Goal: Check status: Check status

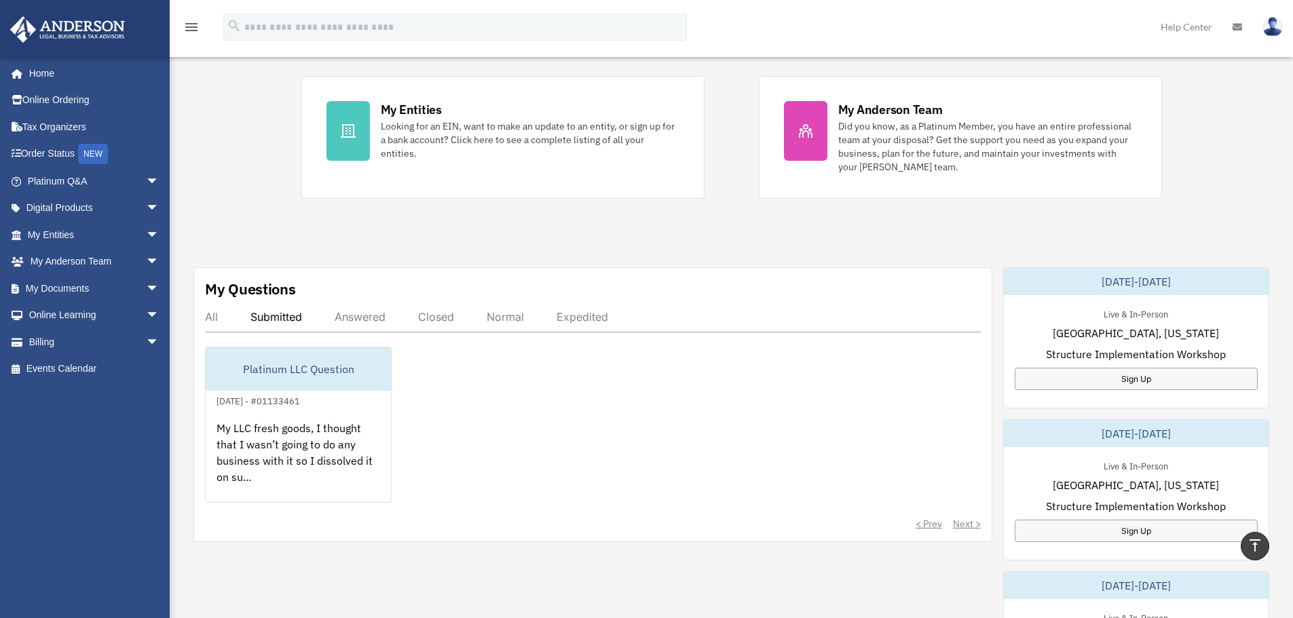
scroll to position [250, 0]
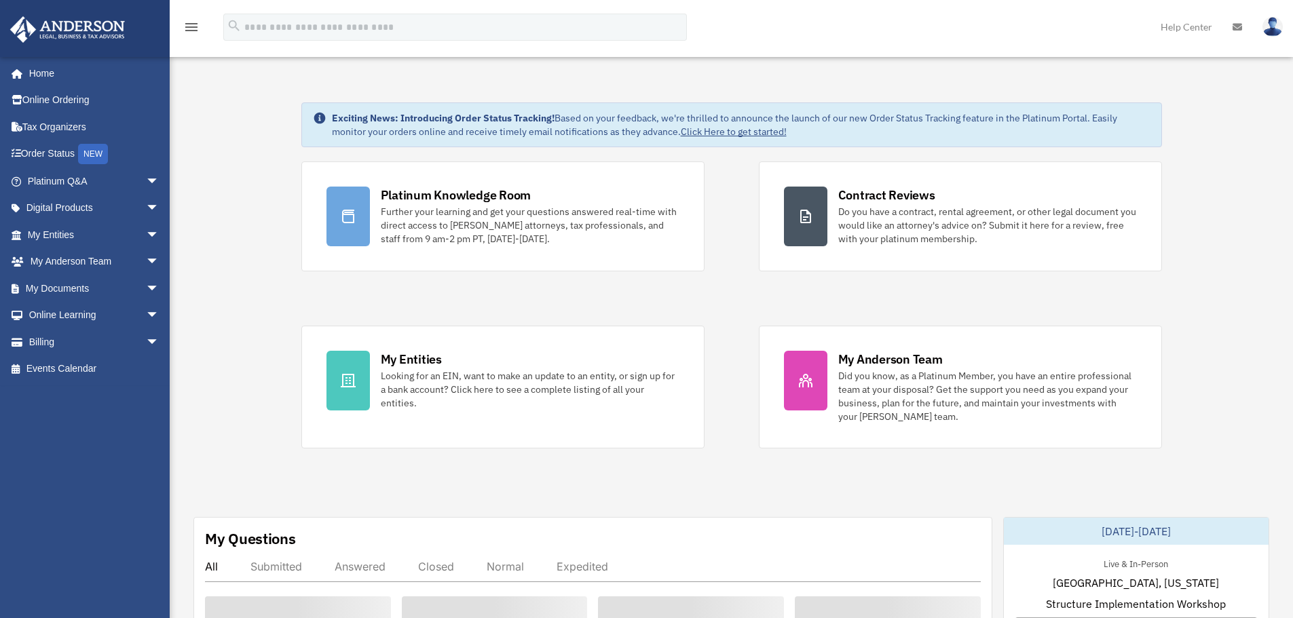
scroll to position [250, 0]
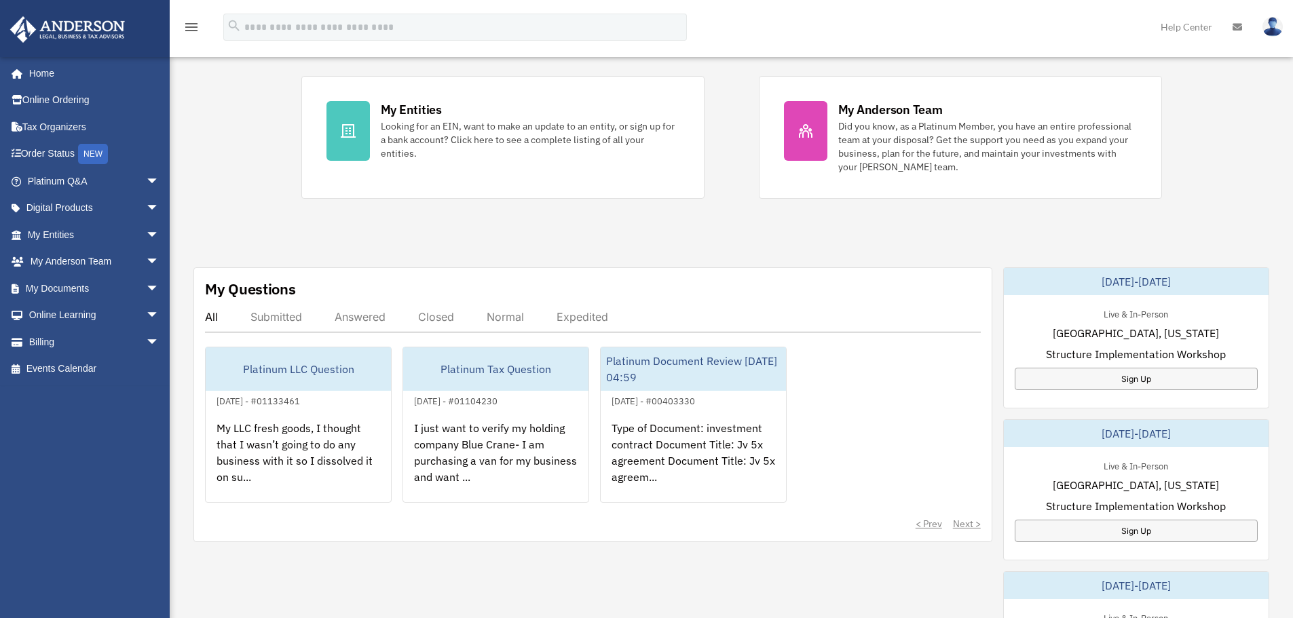
click at [358, 317] on div "Answered" at bounding box center [360, 317] width 51 height 14
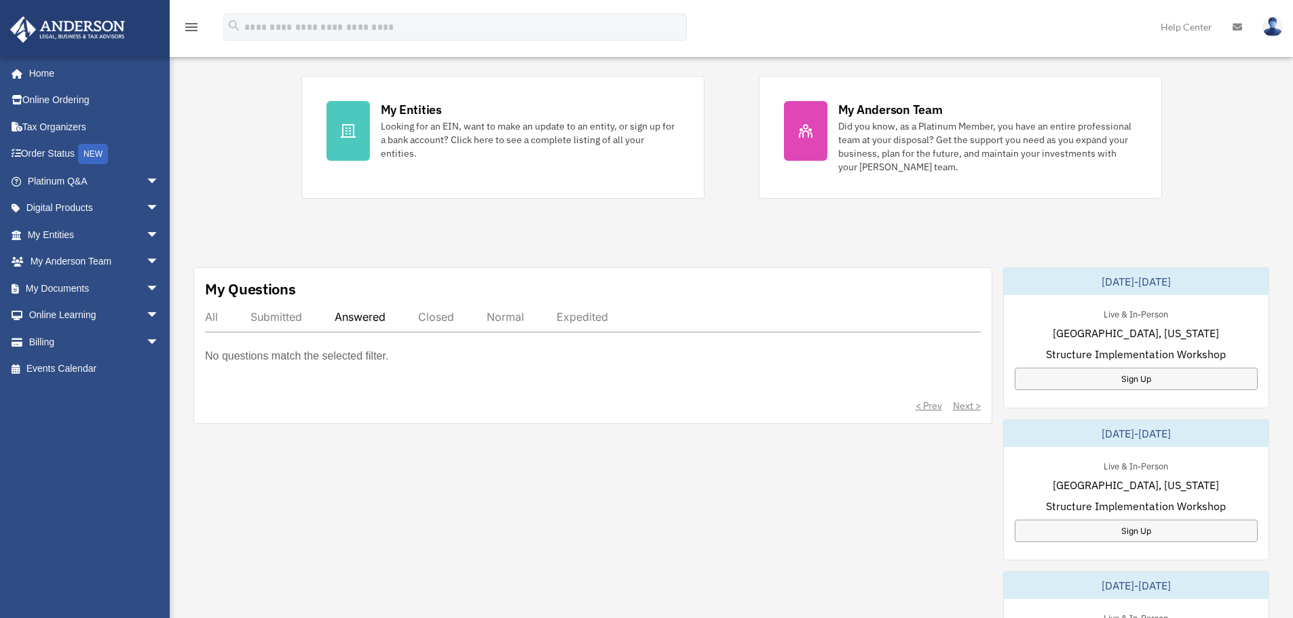
click at [291, 316] on div "Submitted" at bounding box center [276, 317] width 52 height 14
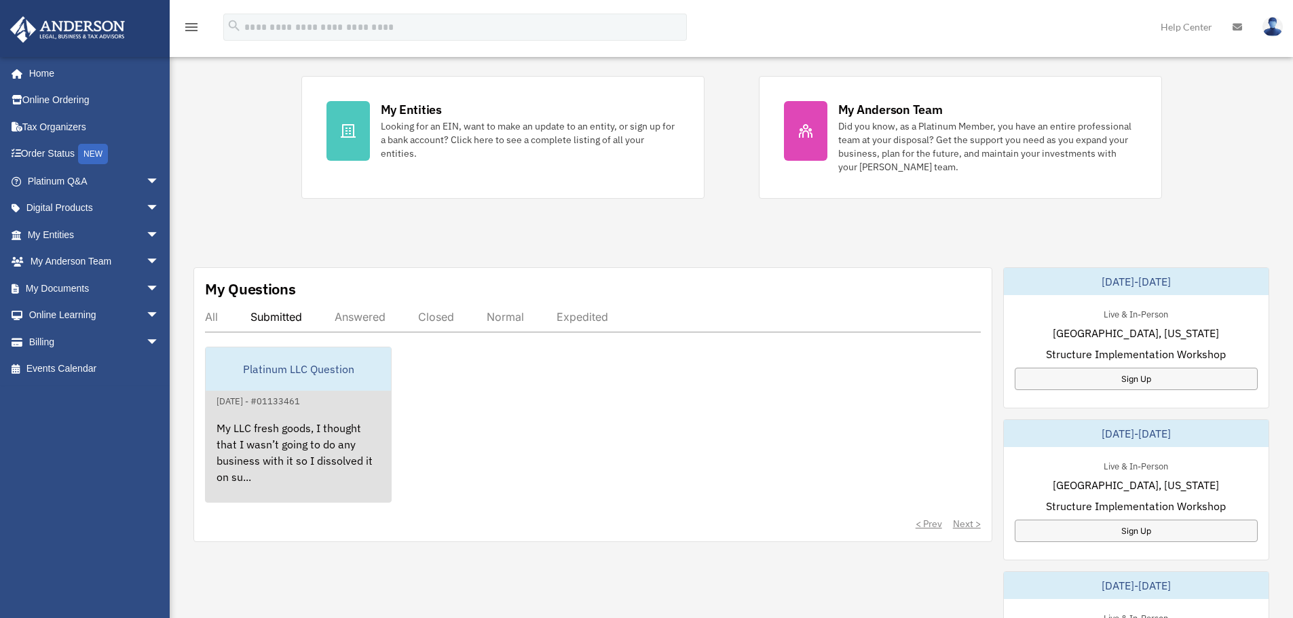
click at [294, 434] on div "My LLC fresh goods, I thought that I wasn’t going to do any business with it so…" at bounding box center [298, 462] width 185 height 106
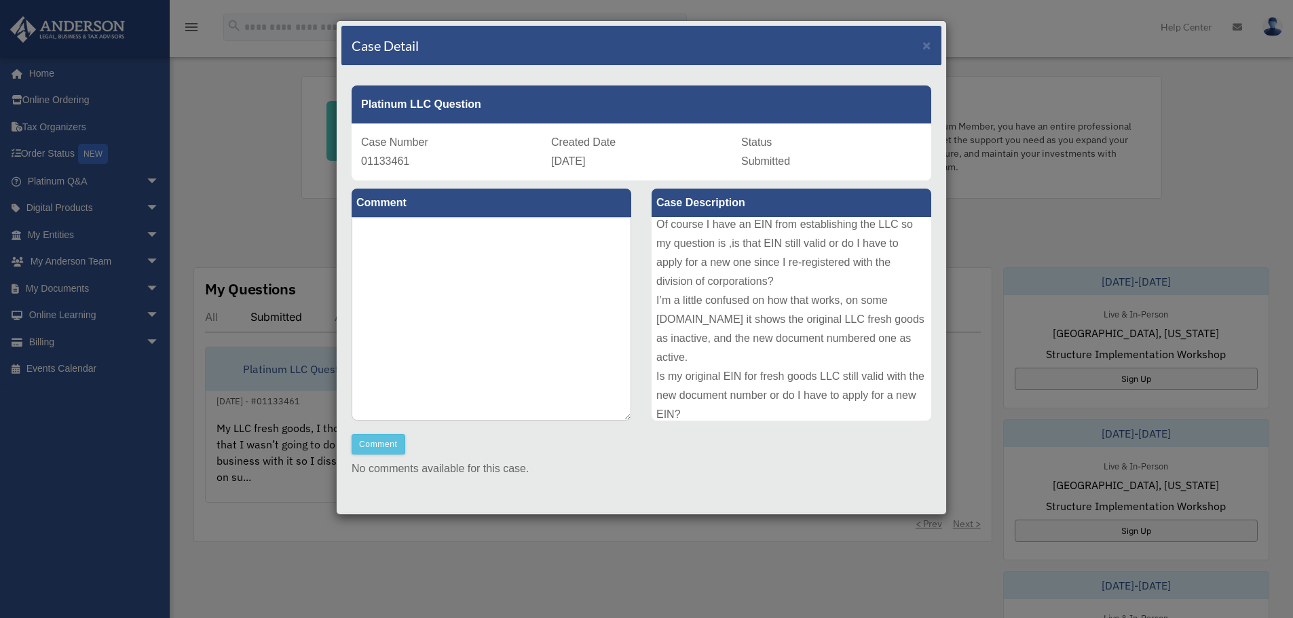
scroll to position [148, 0]
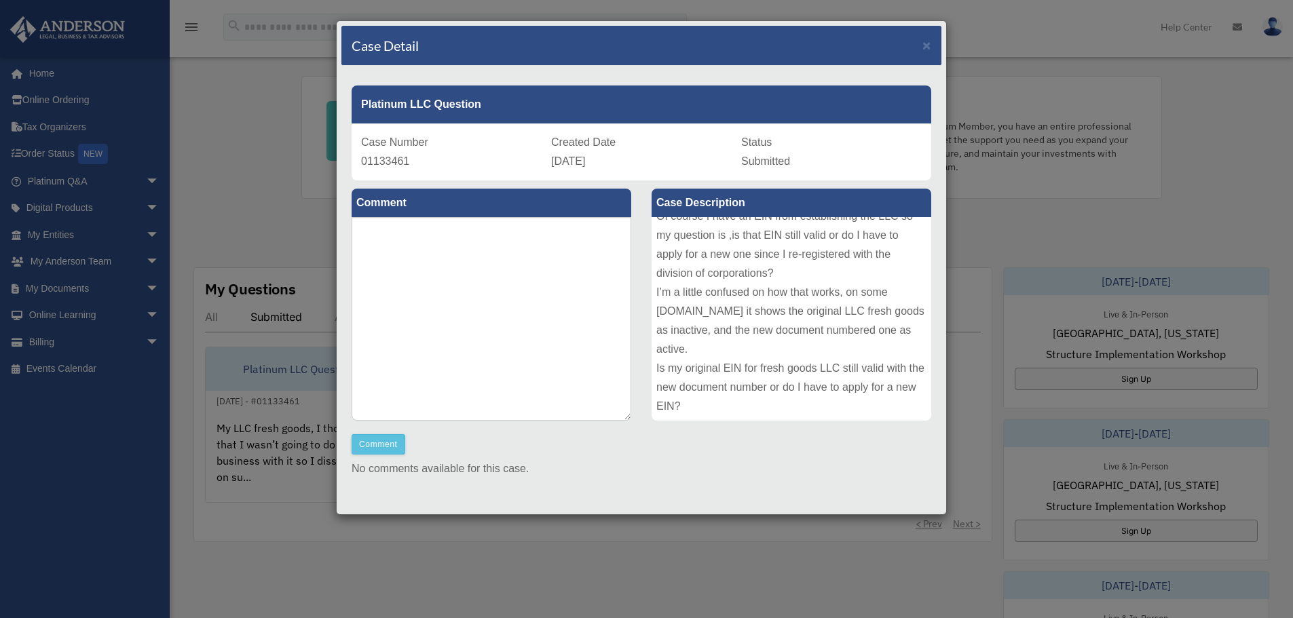
click at [768, 312] on div "My LLC fresh goods, I thought that I wasn’t going to do any business with it so…" at bounding box center [791, 319] width 280 height 204
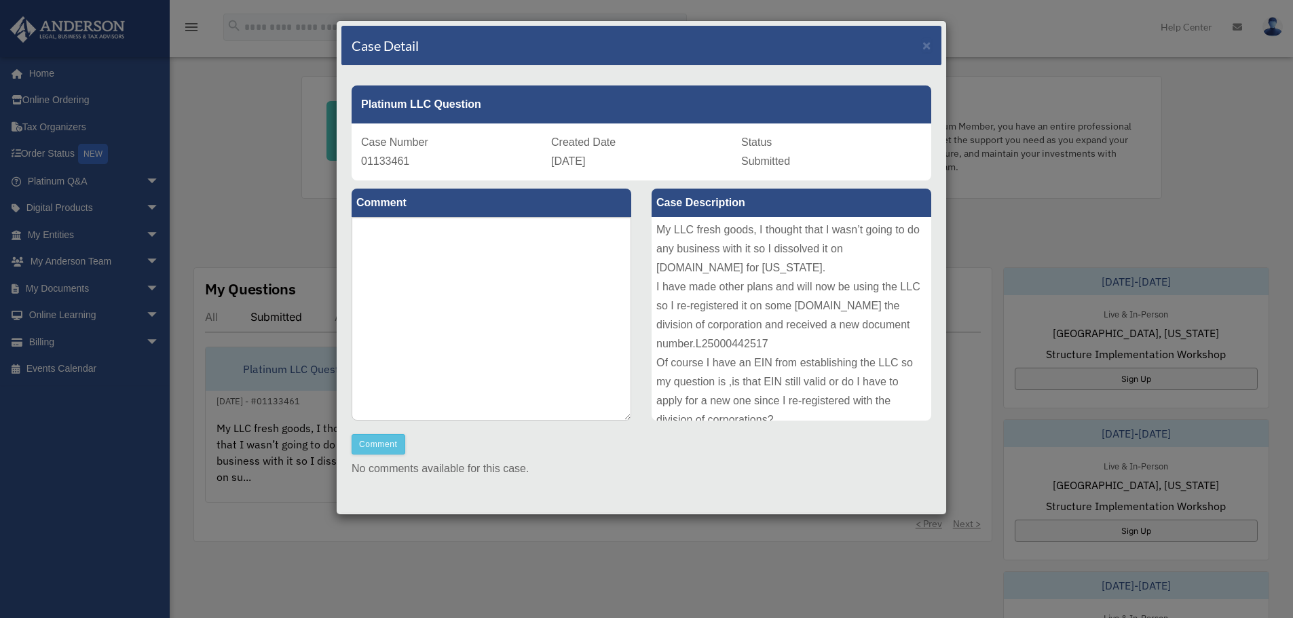
scroll to position [0, 0]
click at [922, 45] on span "×" at bounding box center [926, 45] width 9 height 16
